Goal: Navigation & Orientation: Find specific page/section

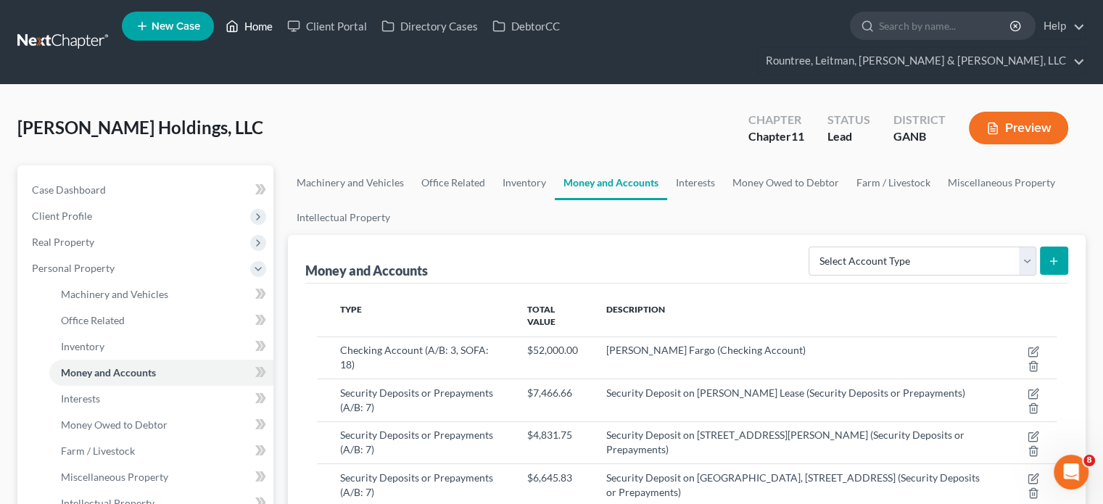
click at [258, 27] on link "Home" at bounding box center [249, 26] width 62 height 26
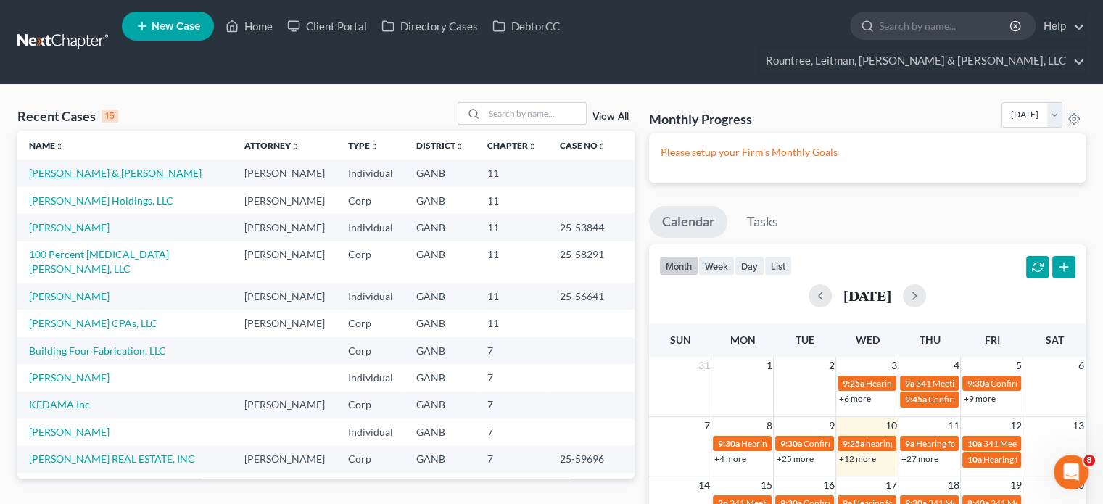
click at [64, 167] on link "[PERSON_NAME] & [PERSON_NAME]" at bounding box center [115, 173] width 173 height 12
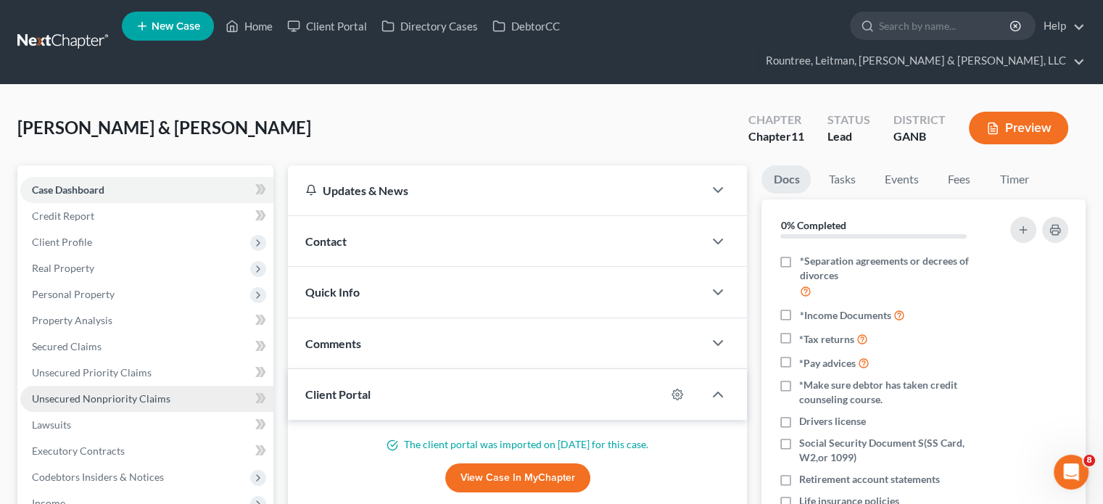
click at [98, 392] on span "Unsecured Nonpriority Claims" at bounding box center [101, 398] width 139 height 12
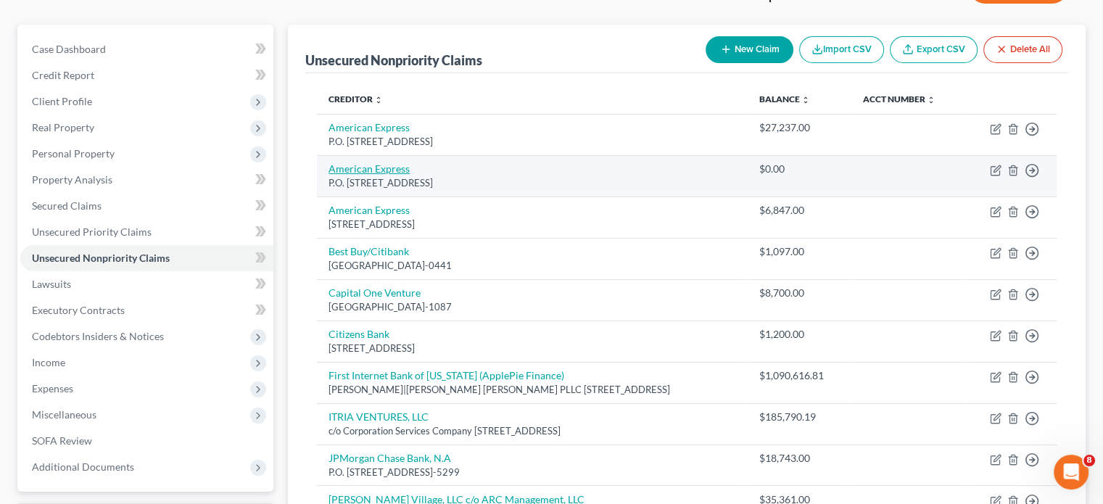
scroll to position [136, 0]
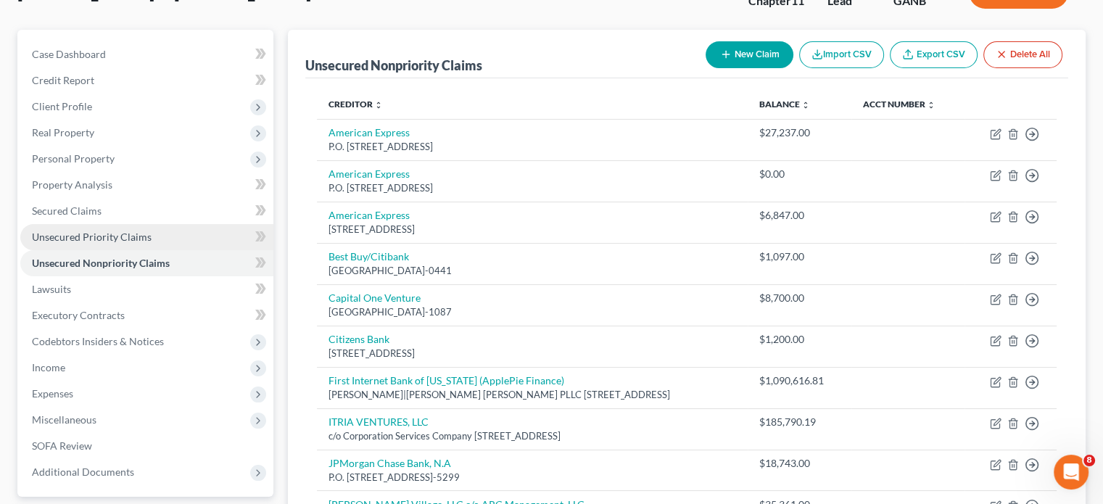
click at [111, 231] on span "Unsecured Priority Claims" at bounding box center [92, 237] width 120 height 12
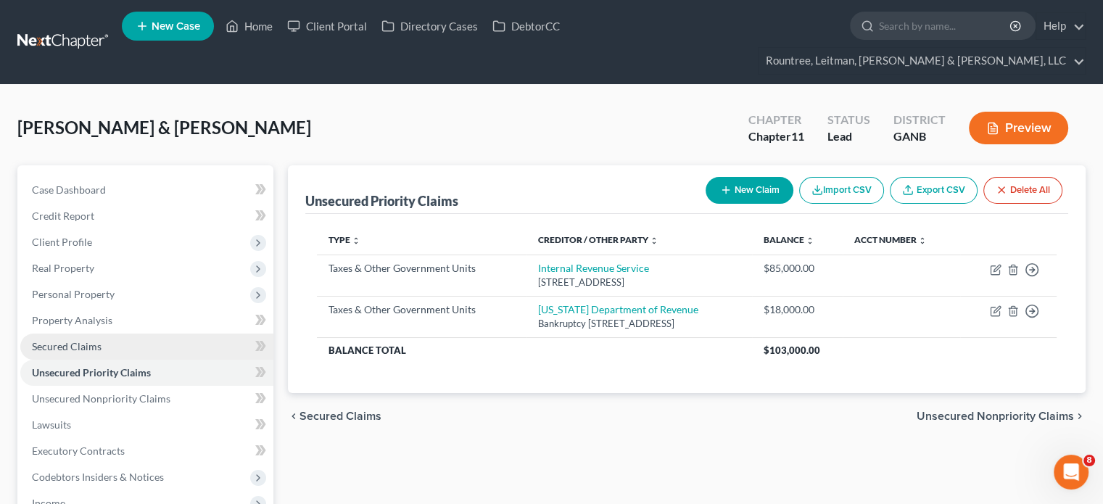
click at [60, 340] on span "Secured Claims" at bounding box center [67, 346] width 70 height 12
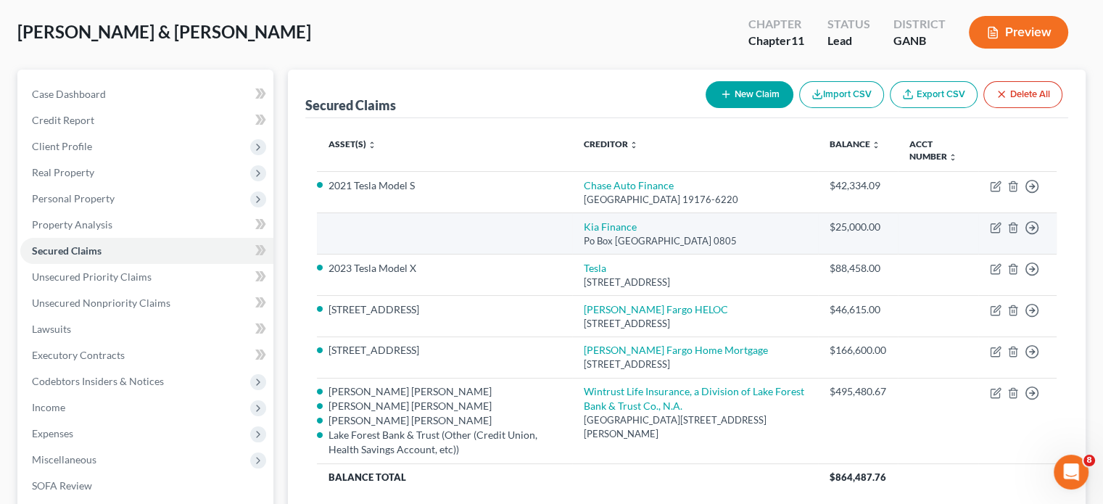
scroll to position [145, 0]
